Goal: Transaction & Acquisition: Purchase product/service

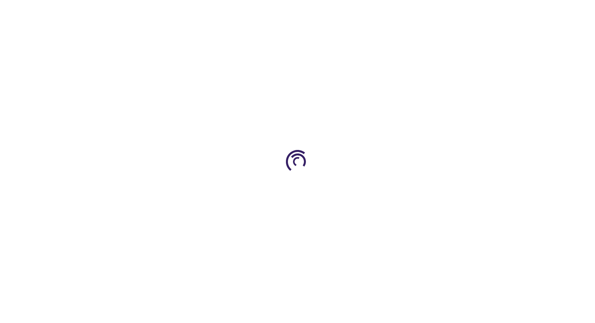
type input "1"
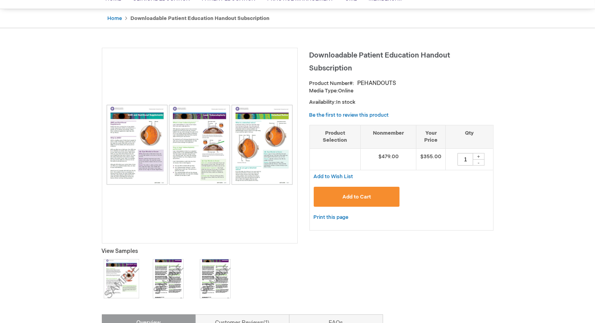
scroll to position [64, 0]
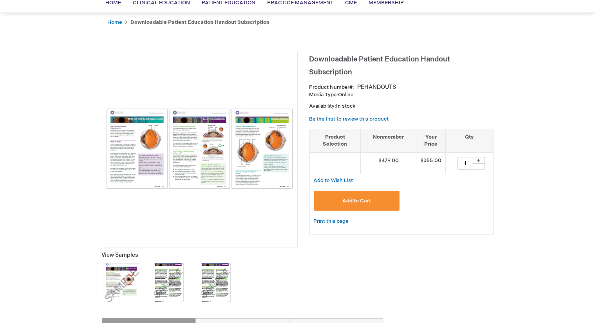
click at [140, 143] on img at bounding box center [199, 149] width 187 height 80
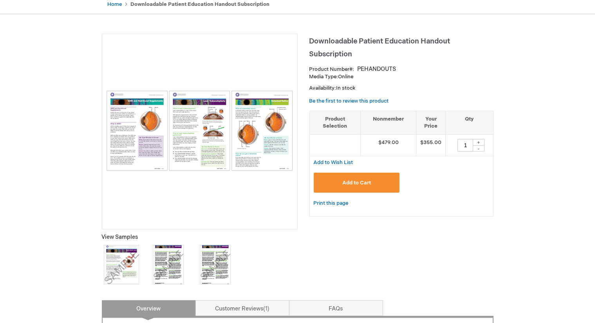
scroll to position [70, 0]
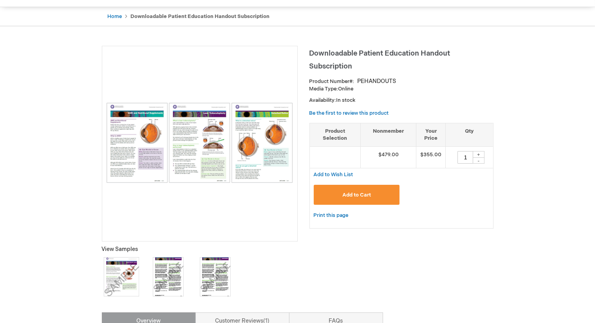
click at [257, 145] on img at bounding box center [199, 143] width 187 height 80
click at [115, 17] on link "Home" at bounding box center [115, 16] width 14 height 6
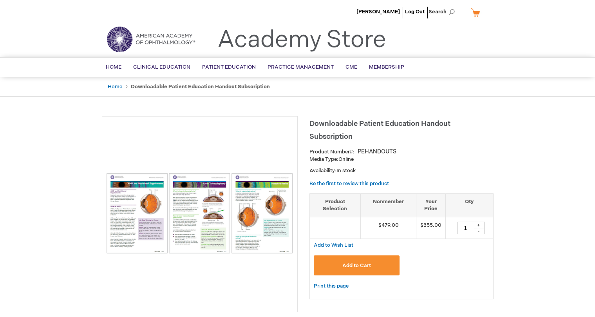
type input "1"
